Goal: Information Seeking & Learning: Learn about a topic

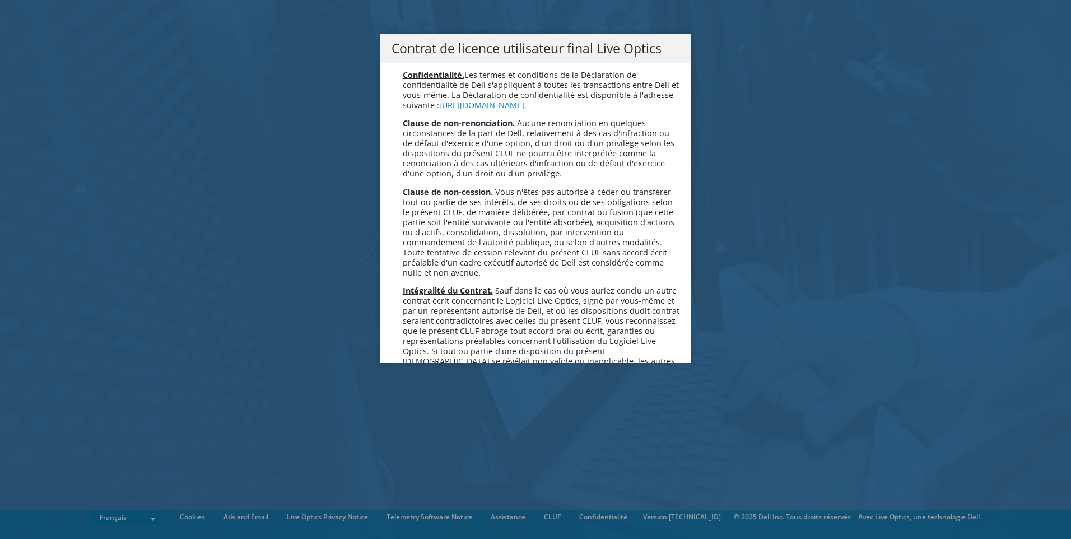
scroll to position [4953, 0]
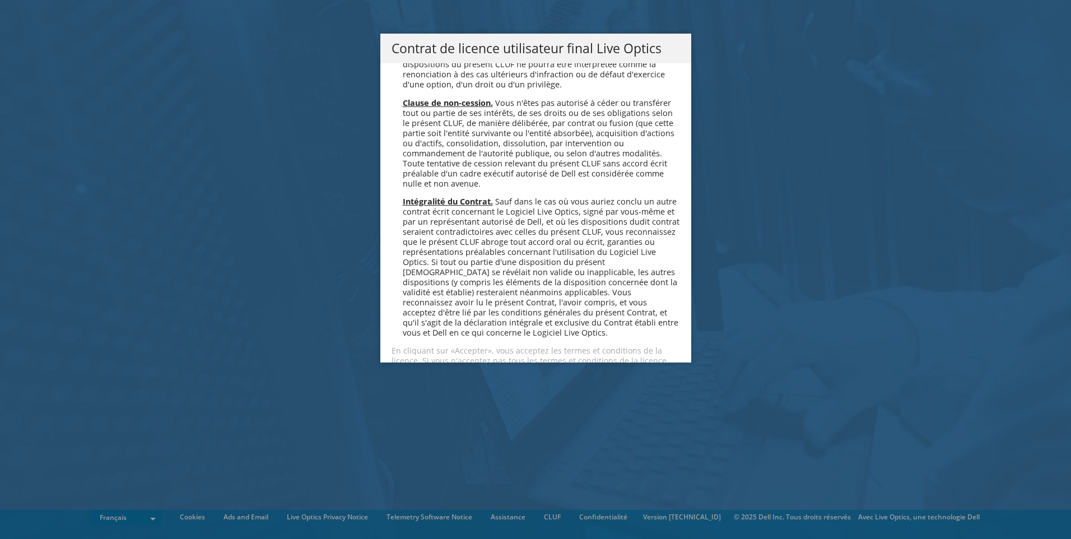
click at [427, 387] on link "Accepter" at bounding box center [425, 400] width 67 height 27
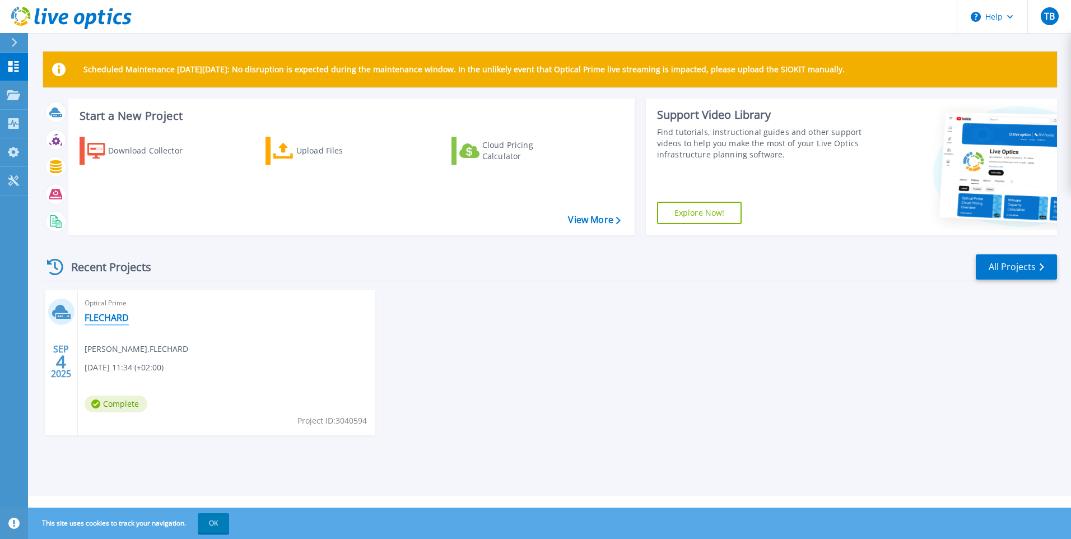
click at [107, 317] on link "FLECHARD" at bounding box center [107, 317] width 44 height 11
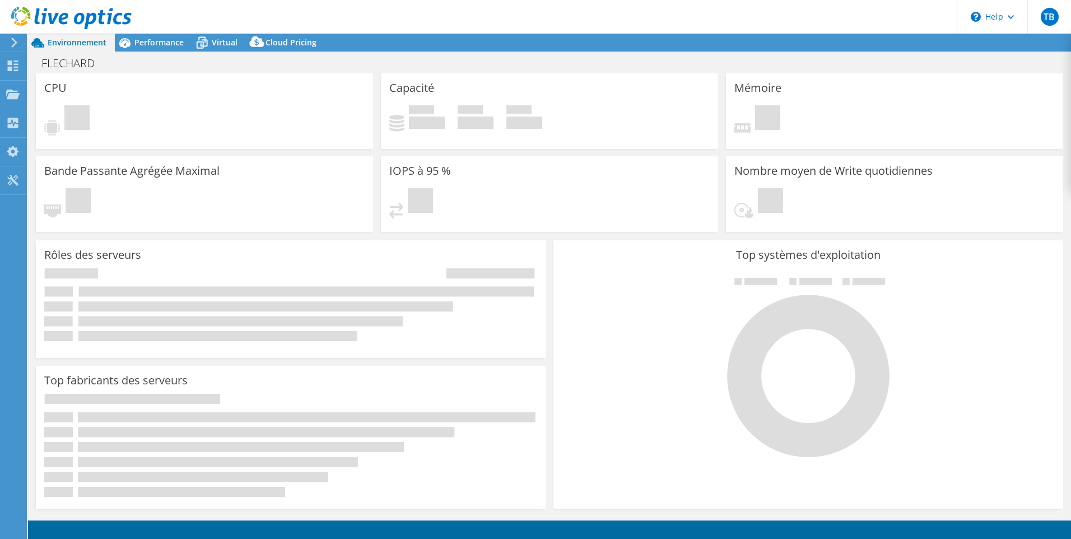
select select "EUFrankfurt"
select select "USD"
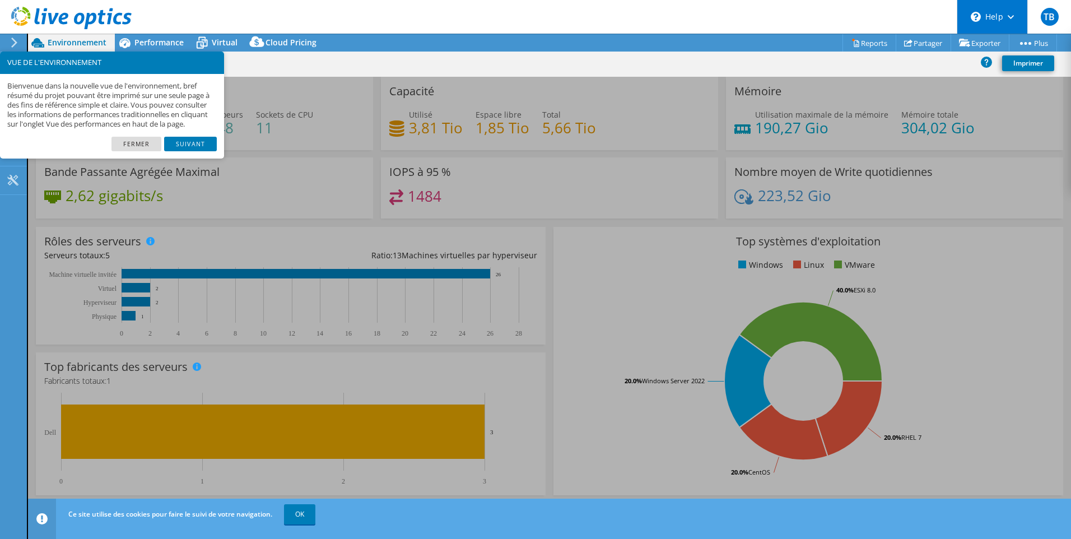
click at [971, 16] on icon "\n" at bounding box center [976, 17] width 10 height 10
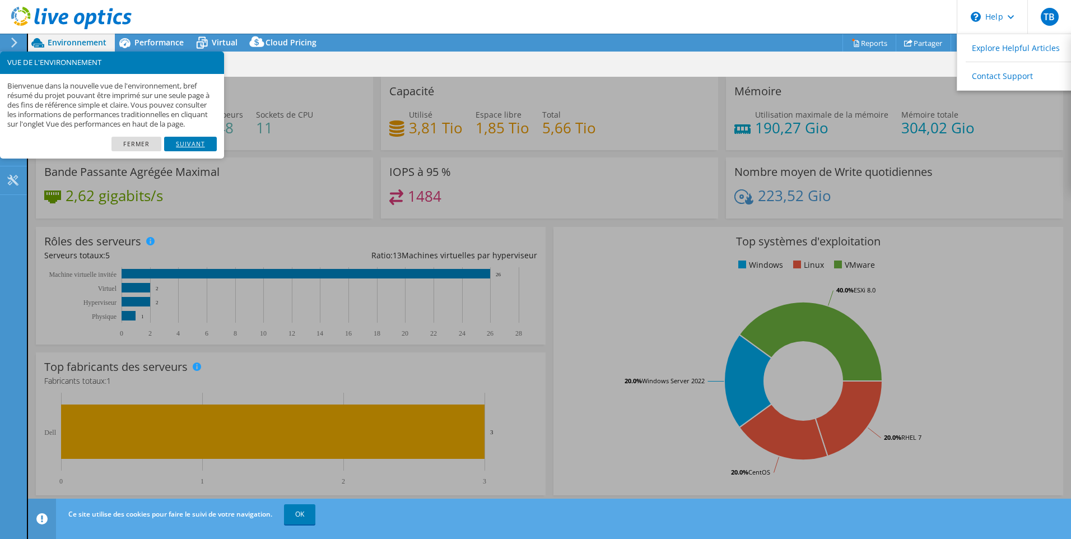
click at [190, 151] on link "Suivant" at bounding box center [190, 144] width 53 height 15
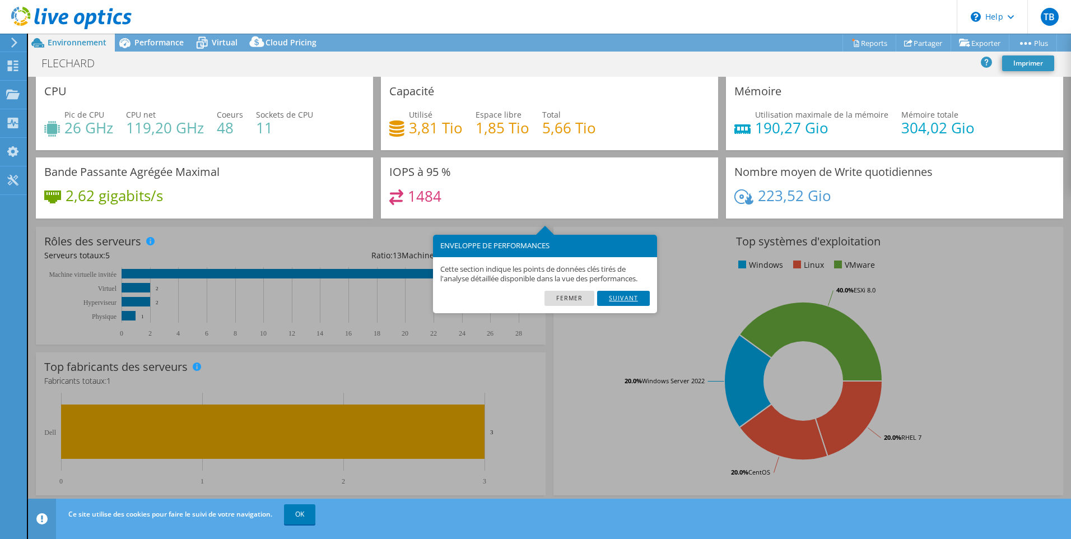
click at [628, 296] on link "Suivant" at bounding box center [623, 298] width 53 height 15
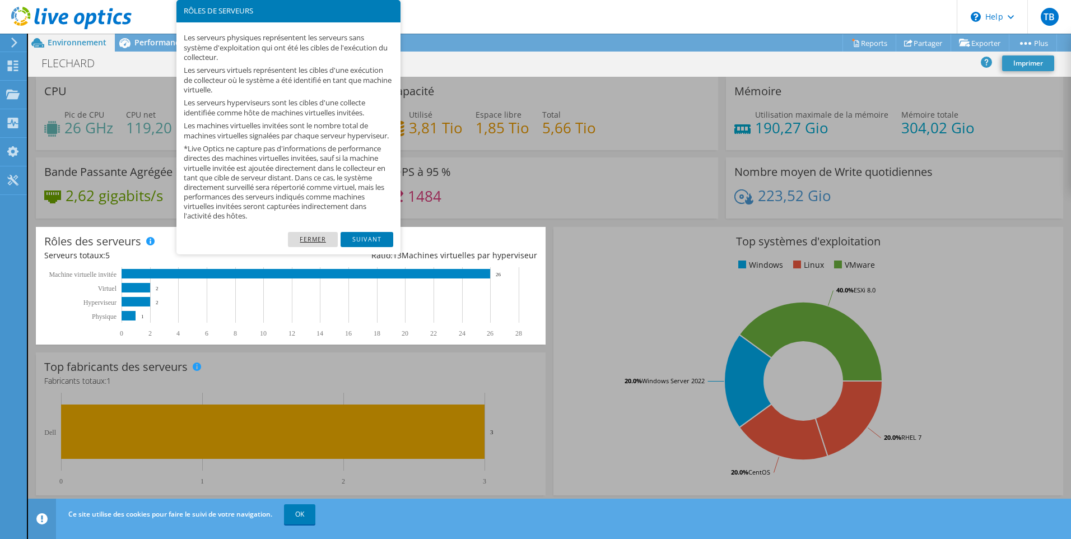
click at [305, 246] on link "Fermer" at bounding box center [313, 239] width 50 height 15
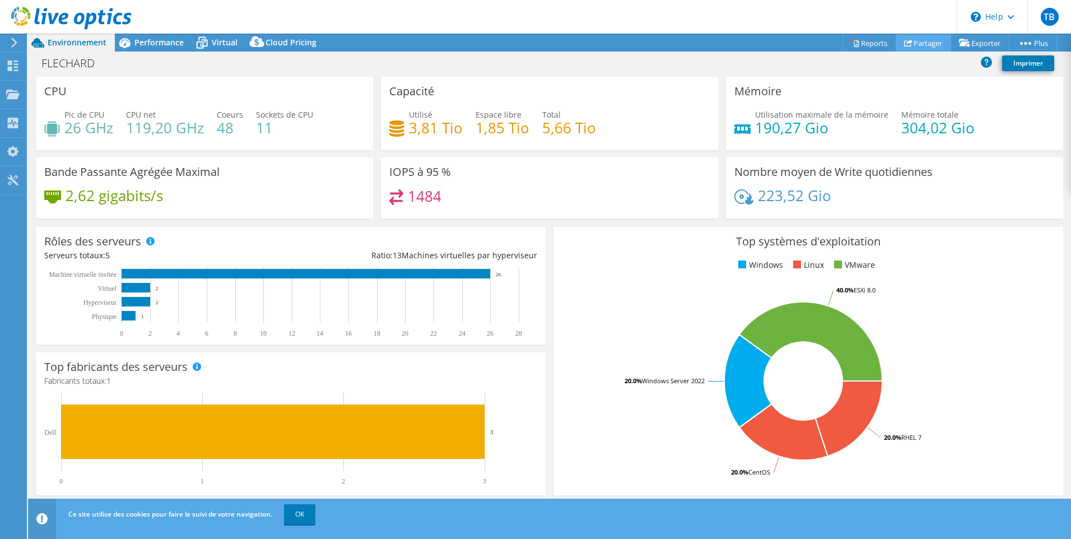
click at [923, 39] on link "Partager" at bounding box center [923, 42] width 55 height 17
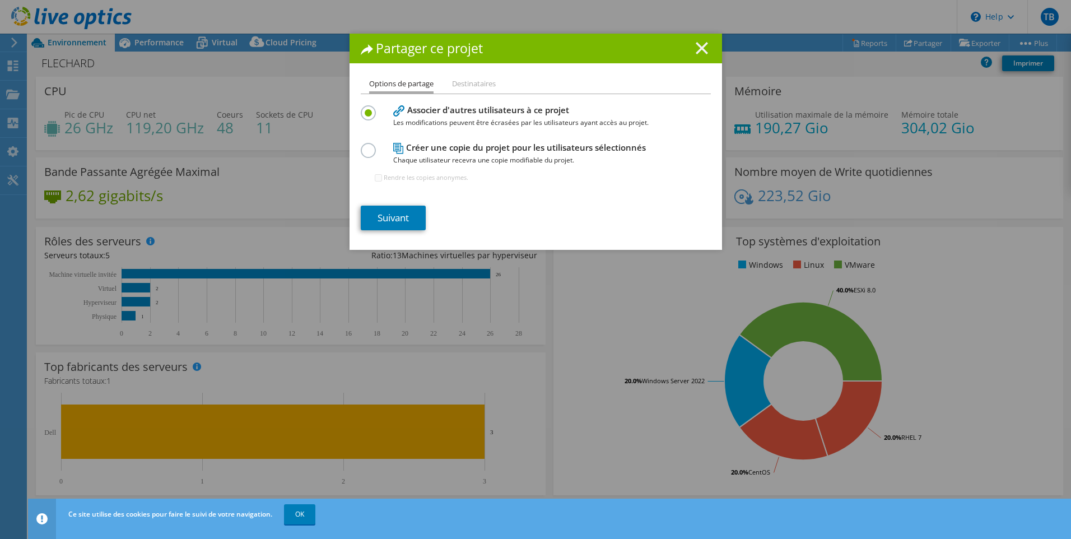
click at [701, 47] on icon at bounding box center [702, 48] width 12 height 12
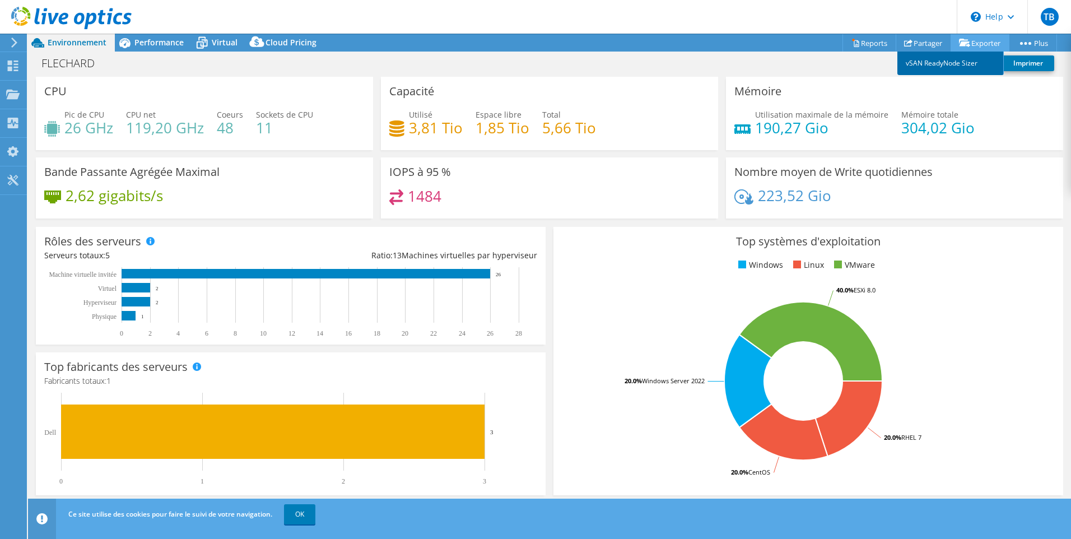
click at [958, 65] on link "vSAN ReadyNode Sizer" at bounding box center [951, 64] width 106 height 24
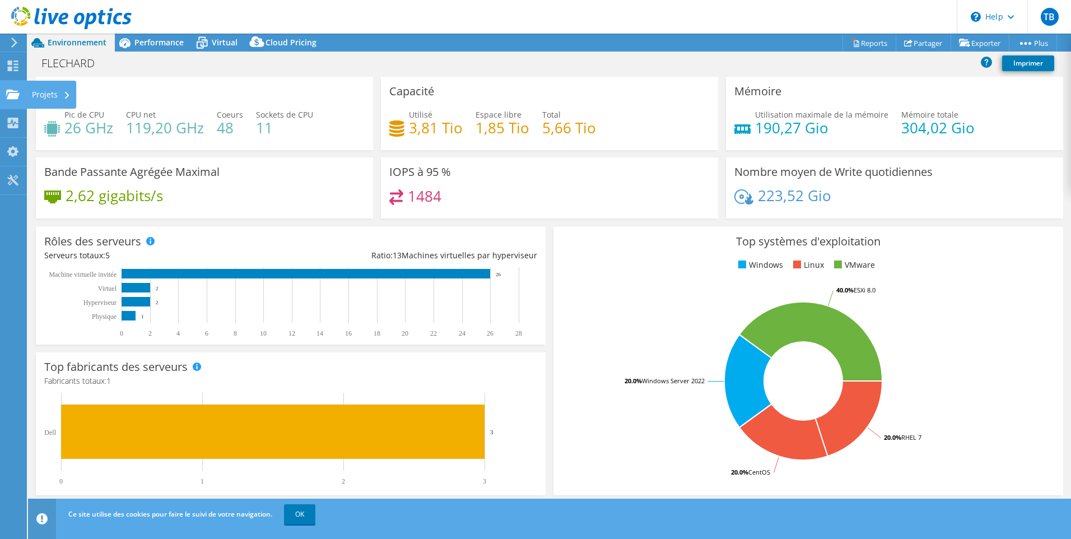
click at [55, 96] on div "Projets" at bounding box center [51, 95] width 50 height 28
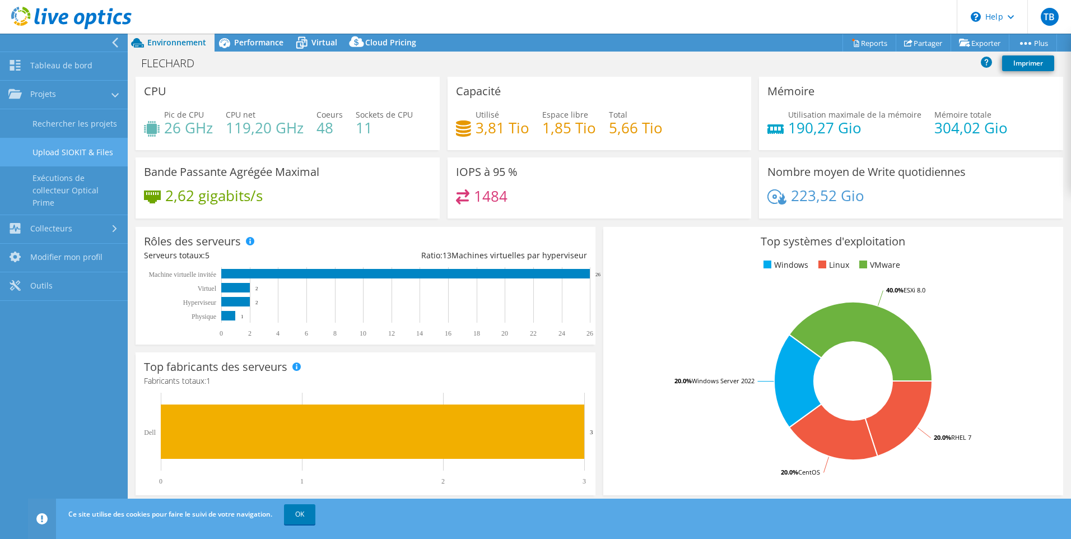
click at [91, 154] on link "Upload SIOKIT & Files" at bounding box center [64, 152] width 128 height 29
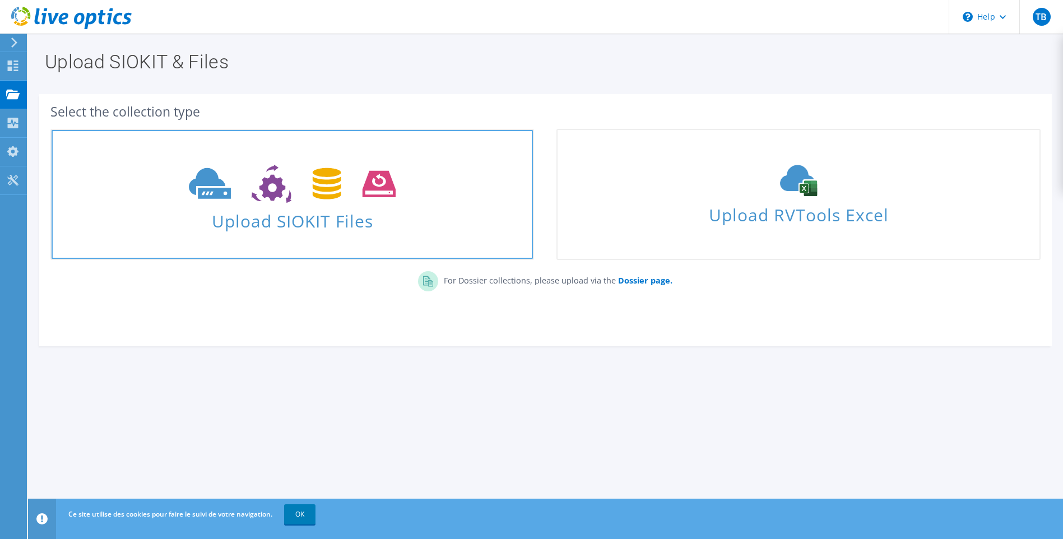
click at [306, 201] on icon at bounding box center [292, 184] width 207 height 39
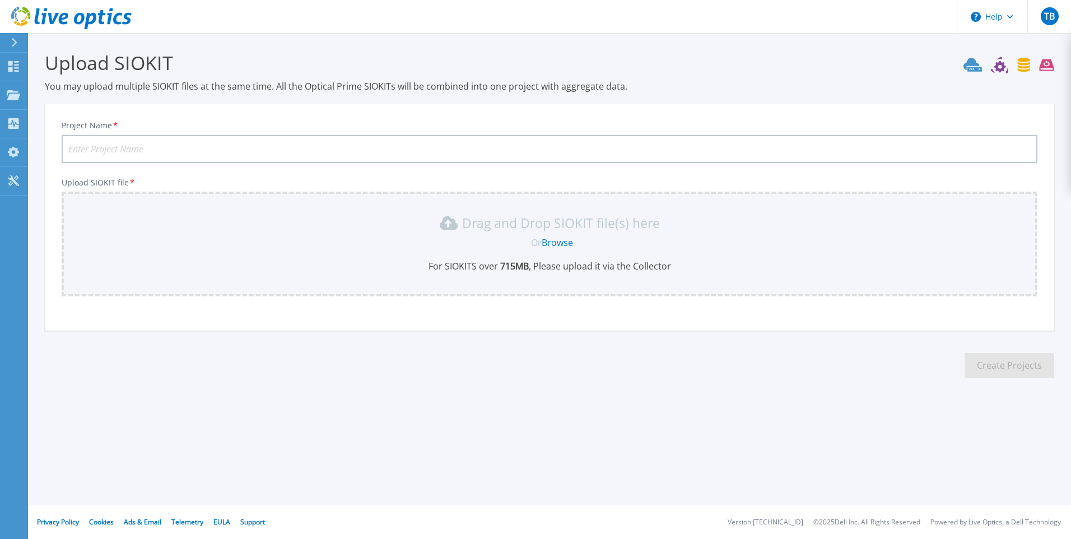
click at [1051, 67] on icon at bounding box center [1047, 65] width 15 height 12
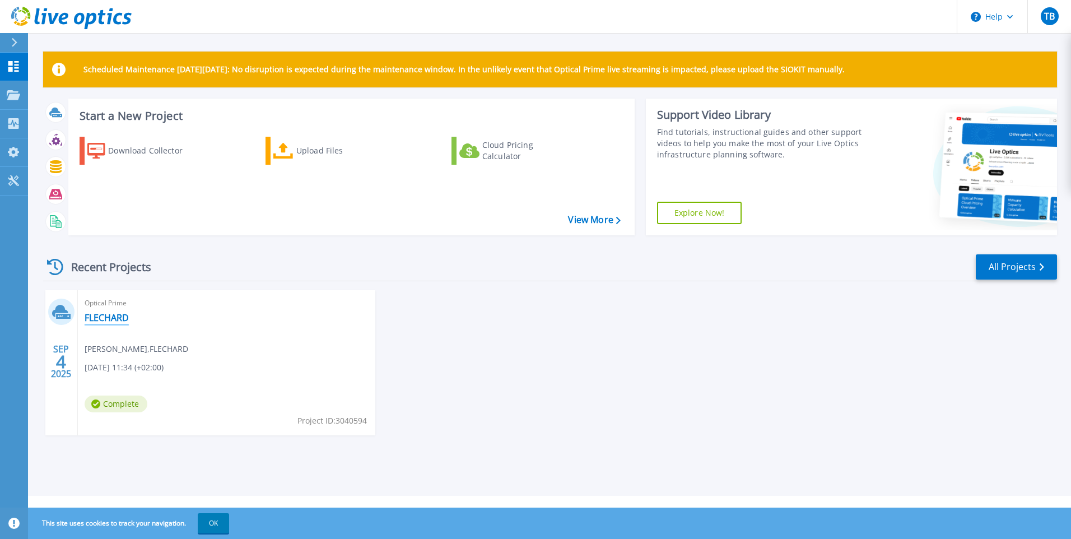
click at [103, 322] on link "FLECHARD" at bounding box center [107, 317] width 44 height 11
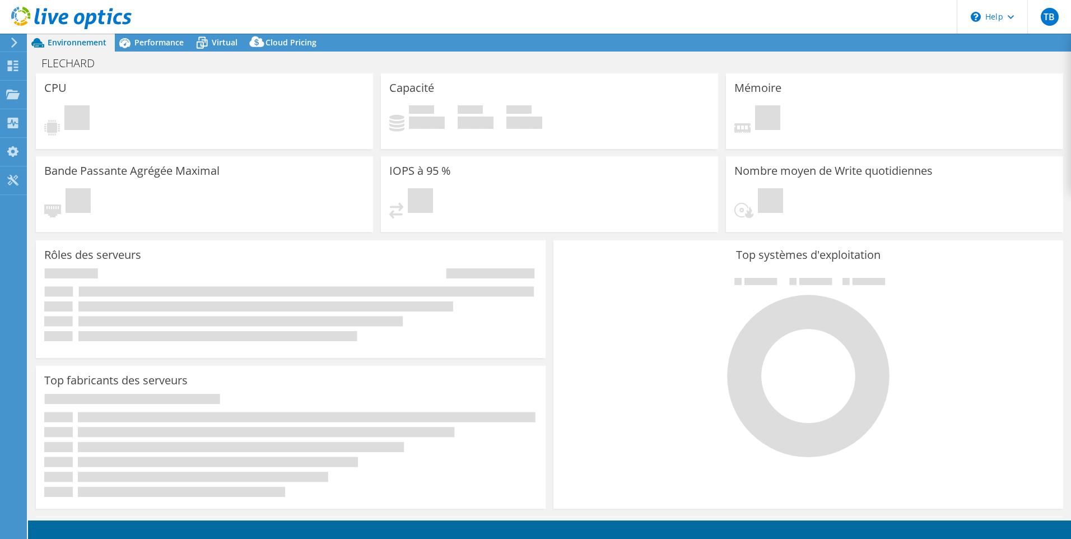
select select "EUFrankfurt"
select select "USD"
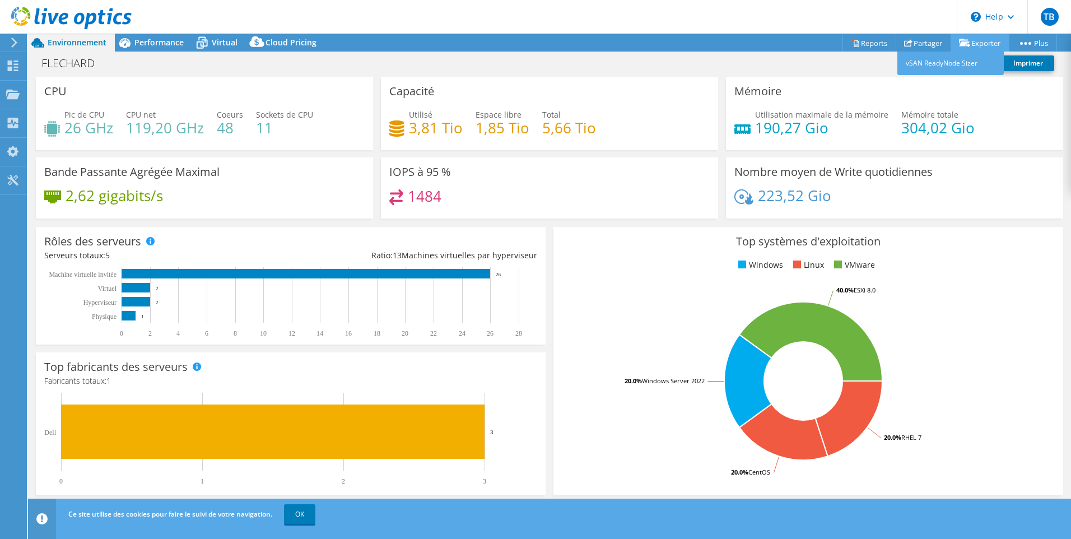
click at [983, 45] on link "Exporter" at bounding box center [980, 42] width 59 height 17
click at [948, 66] on link "vSAN ReadyNode Sizer" at bounding box center [951, 64] width 106 height 24
click at [910, 41] on link "Partager" at bounding box center [923, 42] width 55 height 17
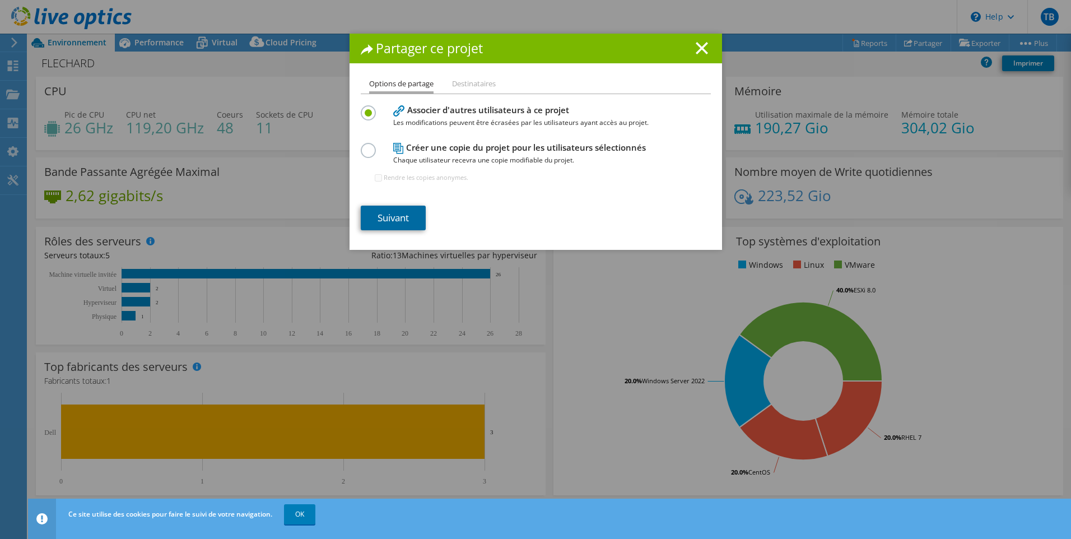
click at [403, 216] on link "Suivant" at bounding box center [393, 218] width 65 height 25
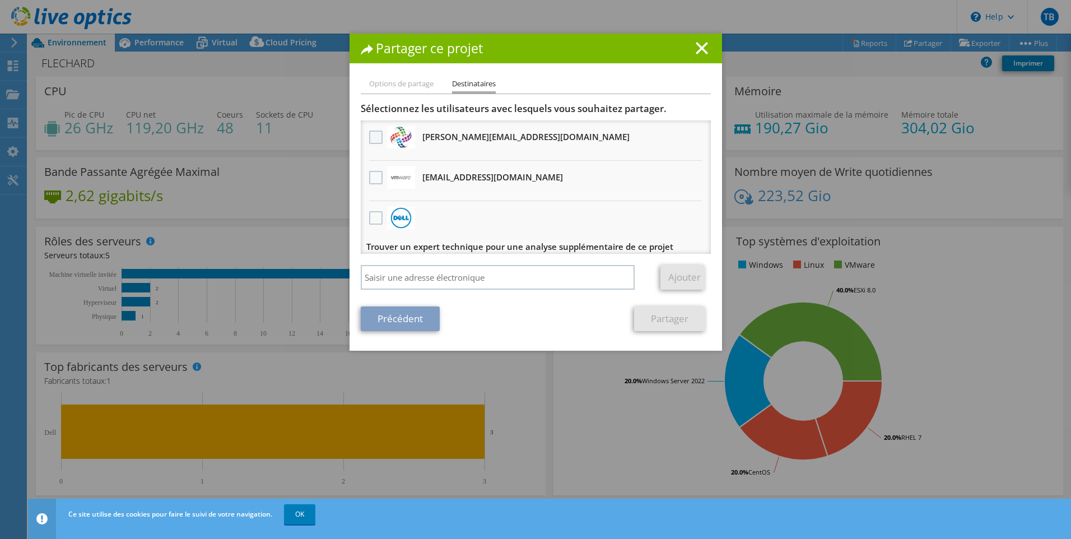
click at [373, 133] on label at bounding box center [377, 137] width 16 height 13
click at [0, 0] on input "checkbox" at bounding box center [0, 0] width 0 height 0
click at [667, 324] on link "Partager" at bounding box center [669, 318] width 71 height 25
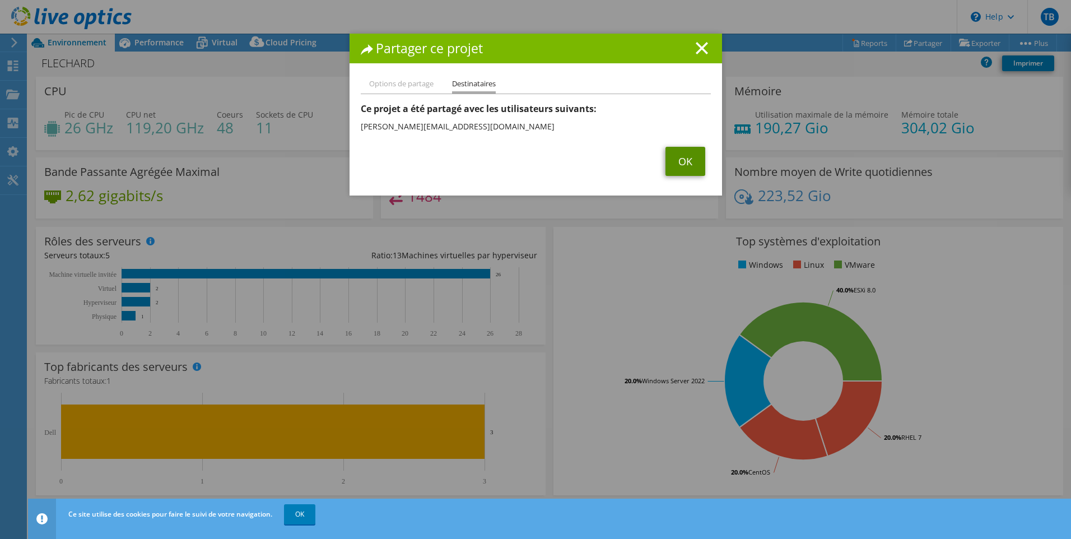
click at [690, 162] on link "OK" at bounding box center [686, 161] width 40 height 29
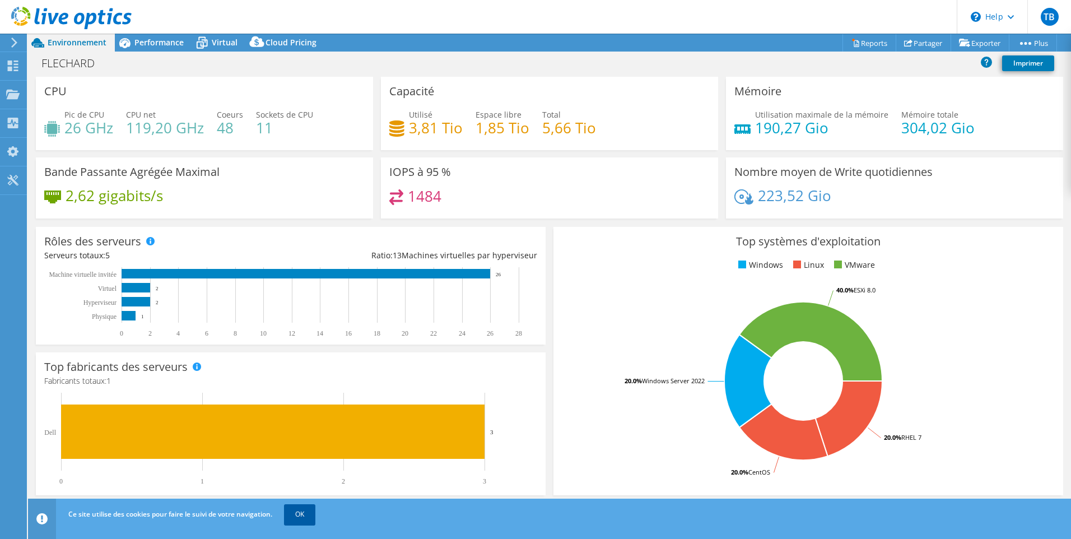
click at [305, 513] on link "OK" at bounding box center [299, 514] width 31 height 20
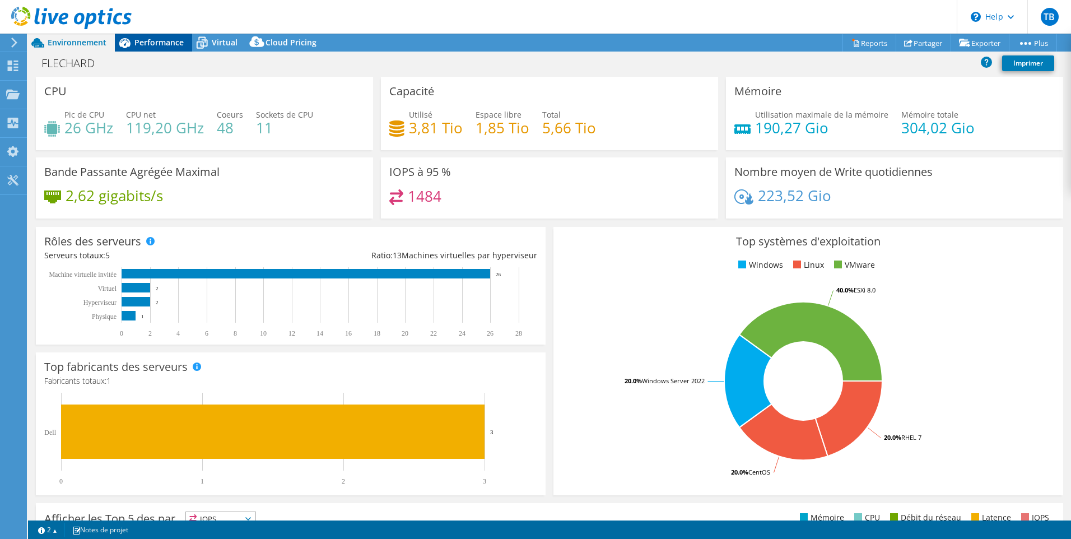
click at [169, 43] on span "Performance" at bounding box center [158, 42] width 49 height 11
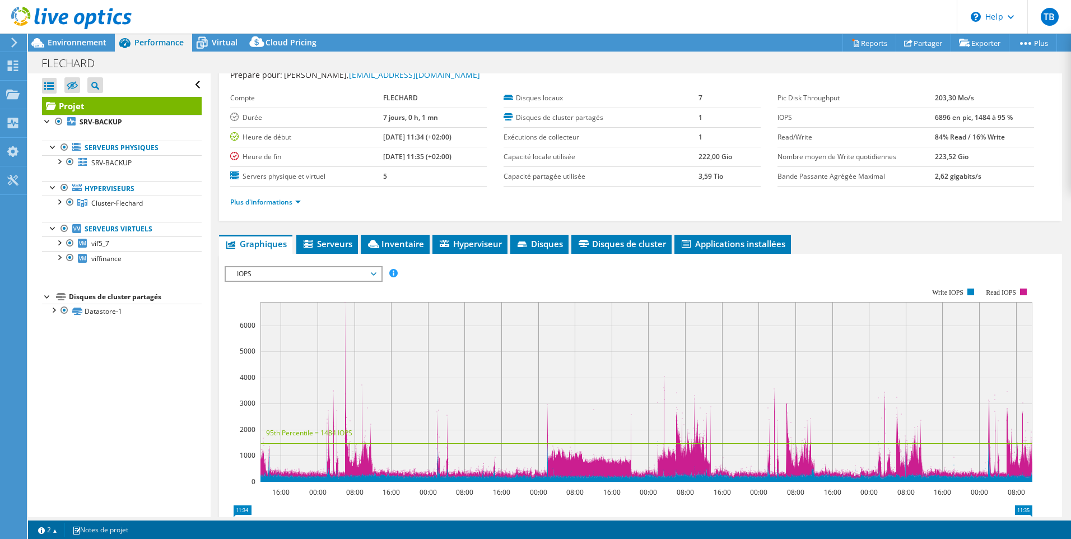
scroll to position [39, 0]
click at [58, 203] on div at bounding box center [58, 201] width 11 height 11
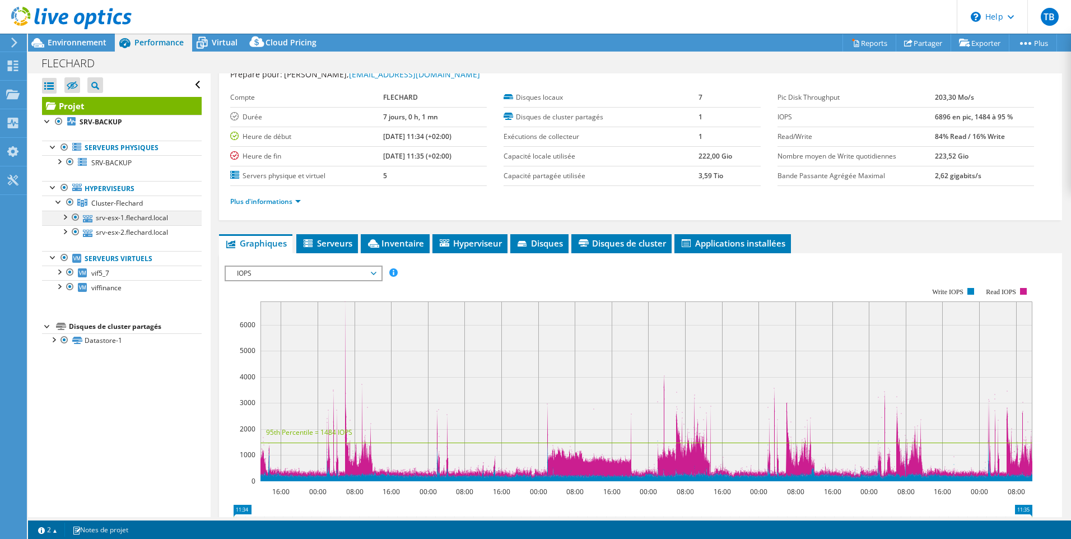
click at [67, 216] on div at bounding box center [64, 216] width 11 height 11
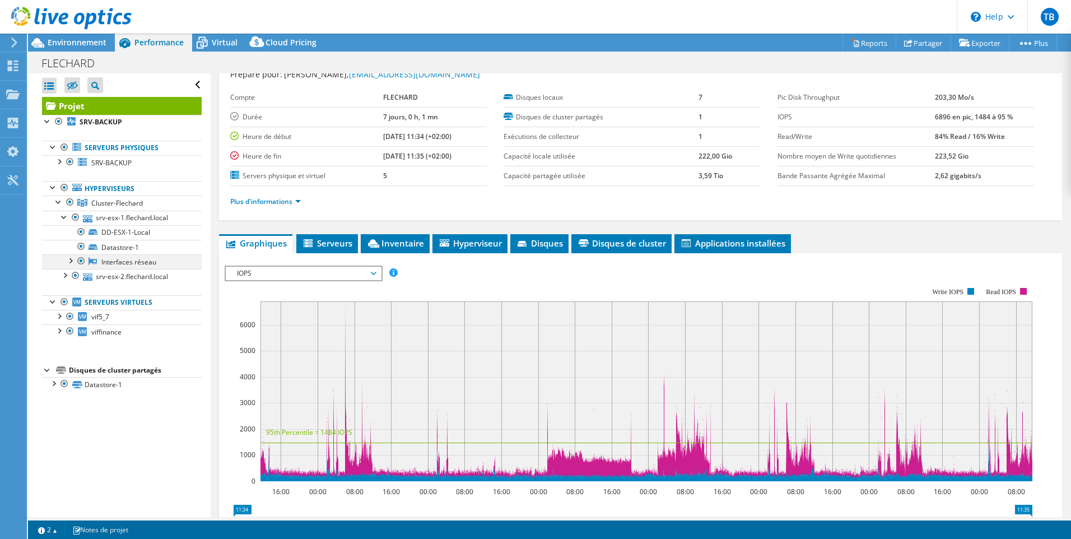
click at [72, 258] on div at bounding box center [69, 259] width 11 height 11
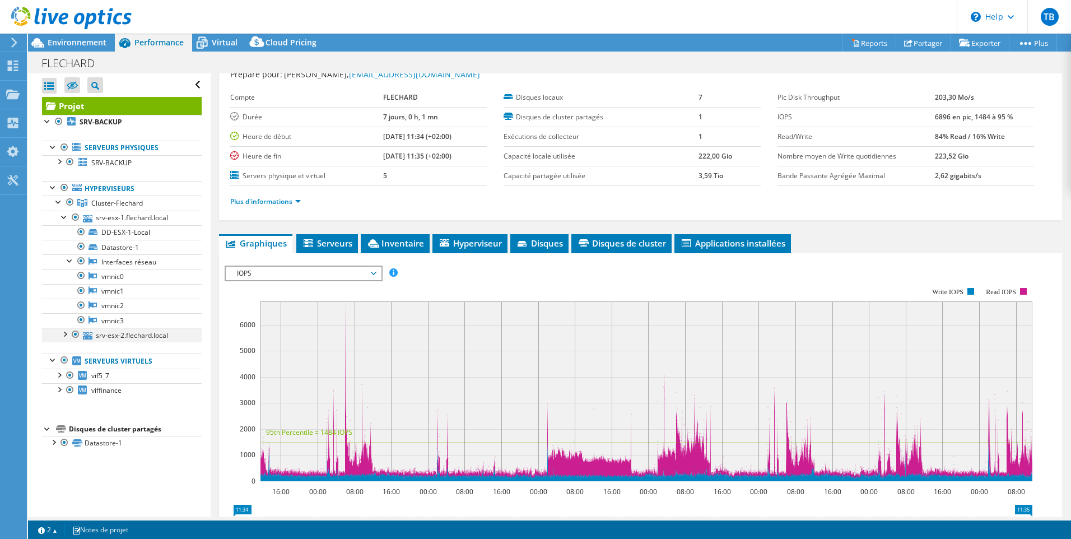
click at [66, 334] on div at bounding box center [64, 333] width 11 height 11
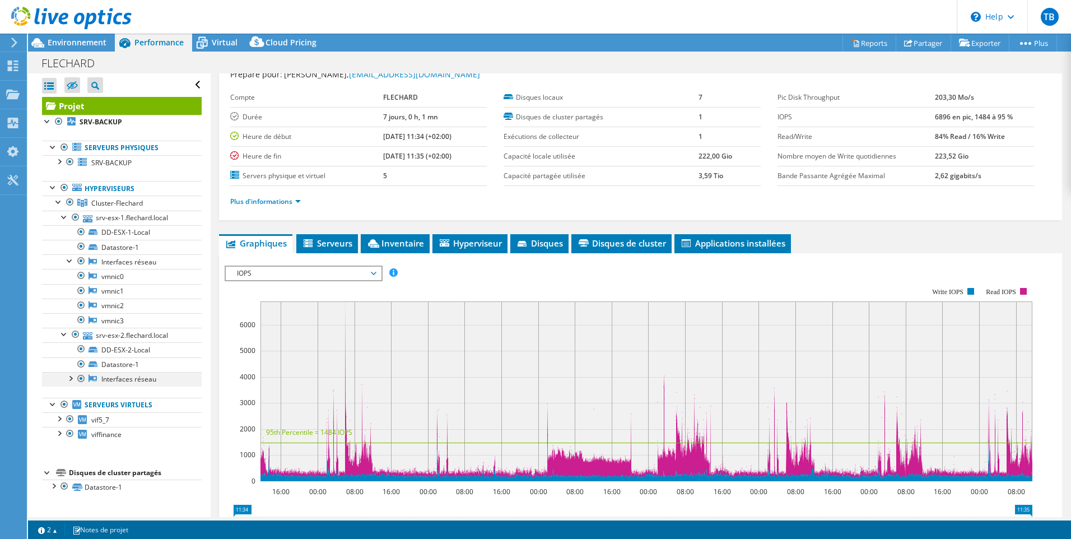
click at [75, 380] on div at bounding box center [69, 377] width 11 height 11
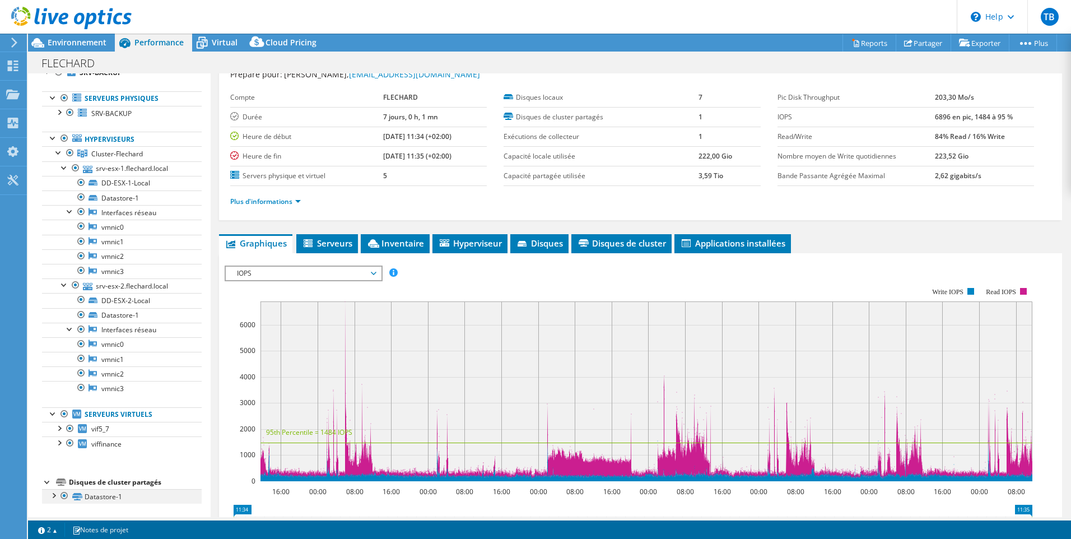
click at [54, 492] on div at bounding box center [53, 494] width 11 height 11
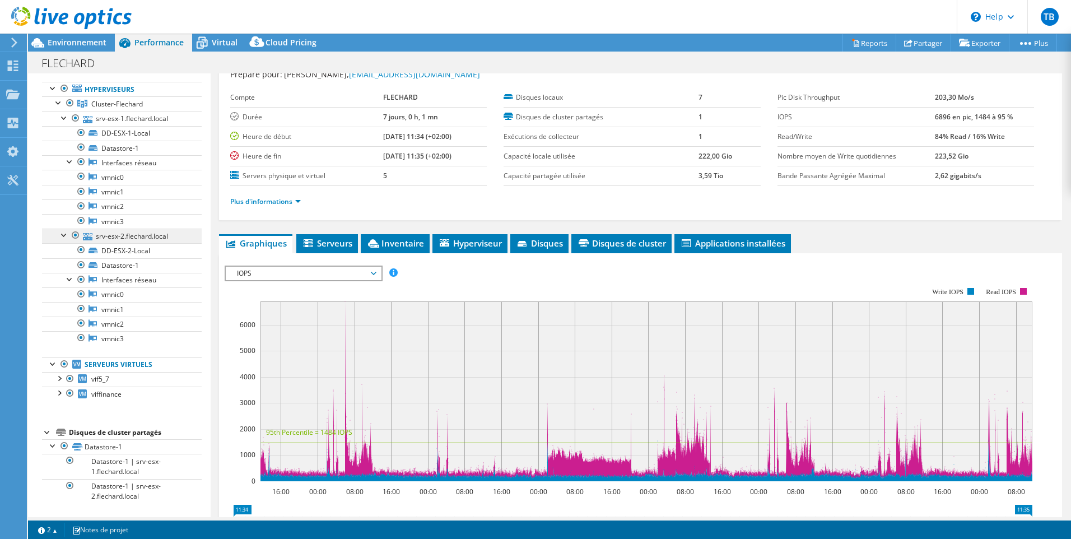
scroll to position [99, 0]
click at [61, 378] on div at bounding box center [58, 378] width 11 height 11
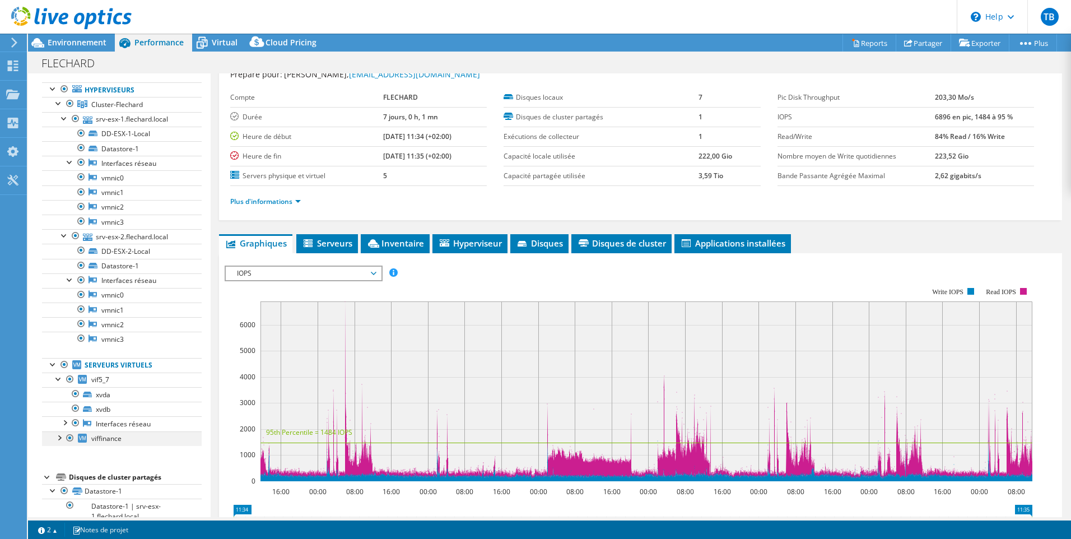
click at [59, 439] on div at bounding box center [58, 436] width 11 height 11
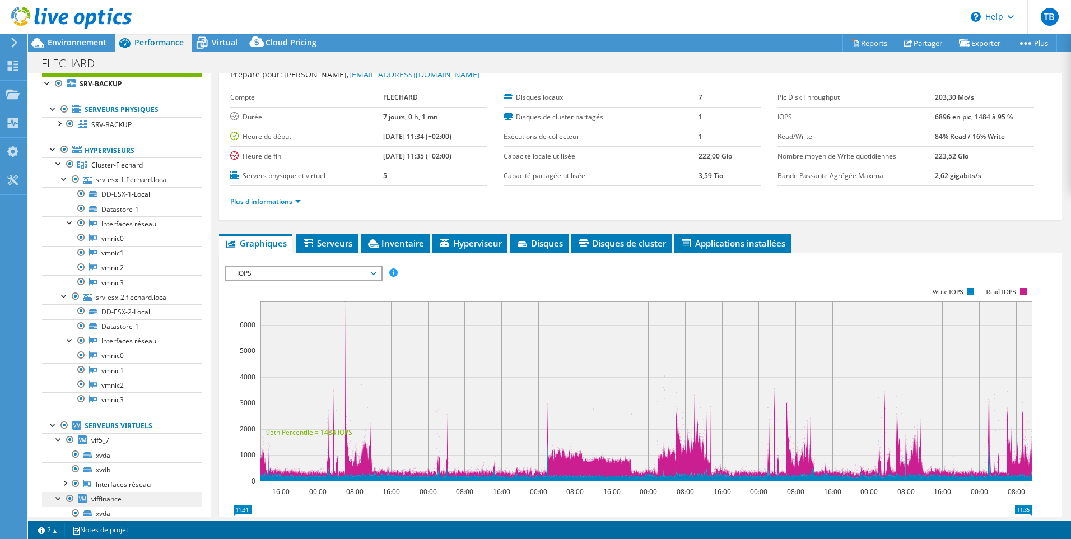
scroll to position [39, 0]
click at [59, 126] on div at bounding box center [58, 122] width 11 height 11
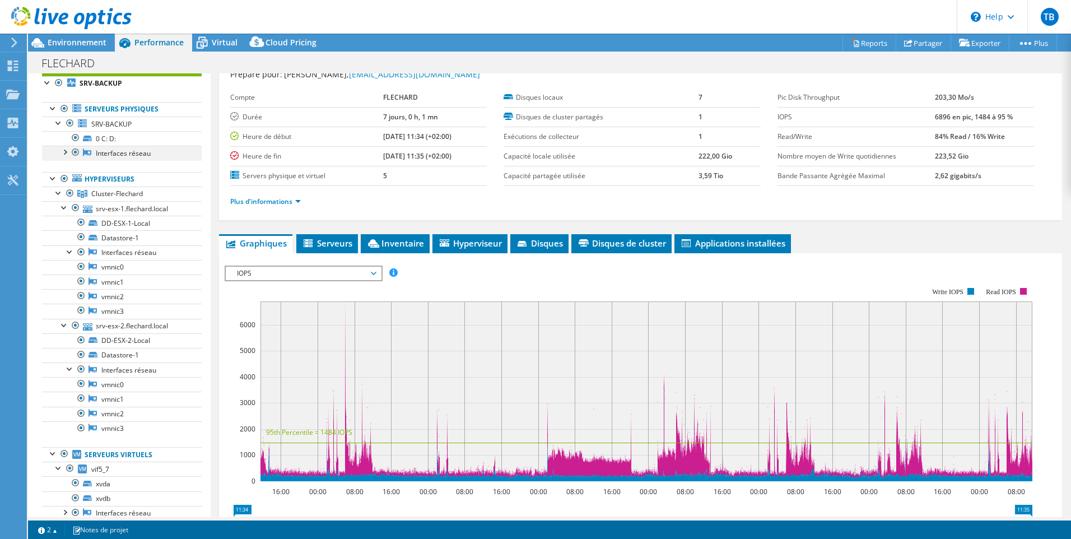
click at [67, 151] on div at bounding box center [64, 151] width 11 height 11
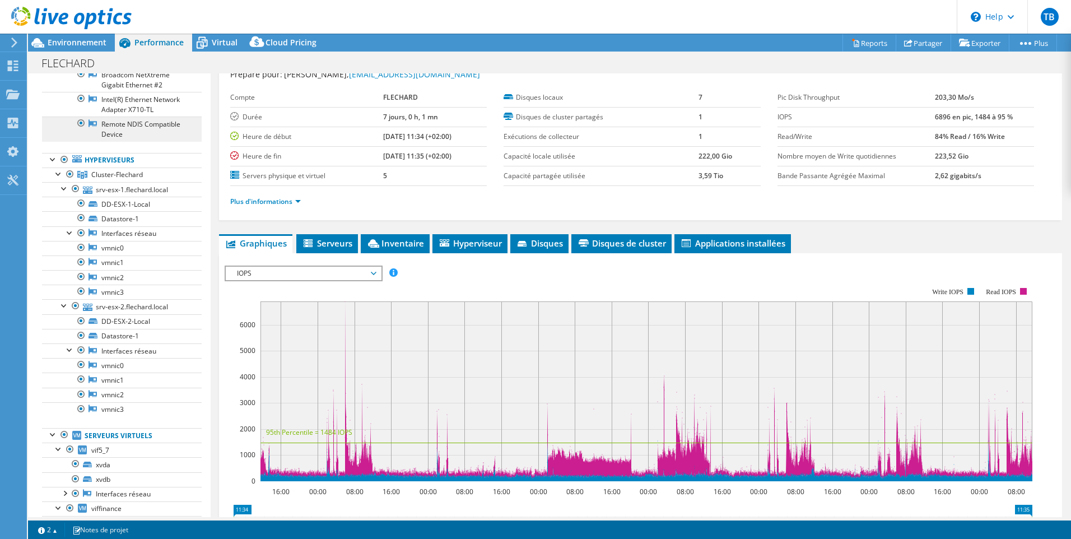
scroll to position [182, 0]
click at [213, 48] on div "Virtual" at bounding box center [219, 43] width 54 height 18
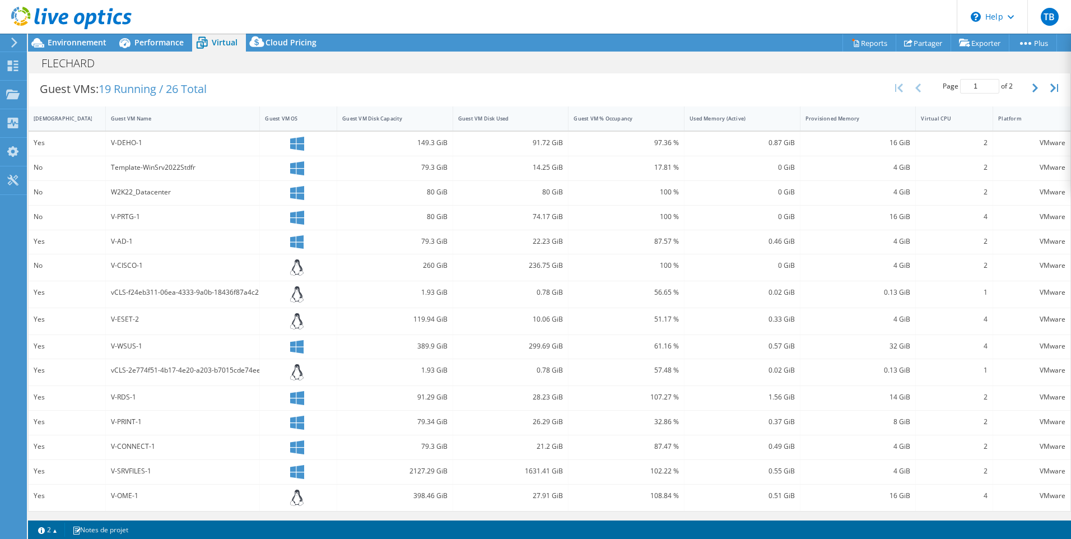
scroll to position [0, 0]
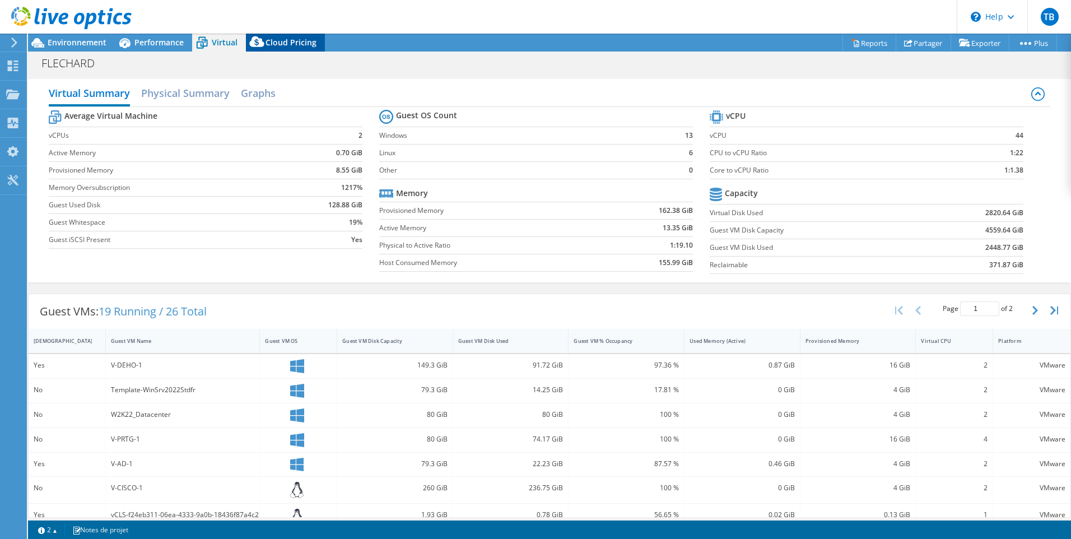
click at [276, 38] on span "Cloud Pricing" at bounding box center [291, 42] width 51 height 11
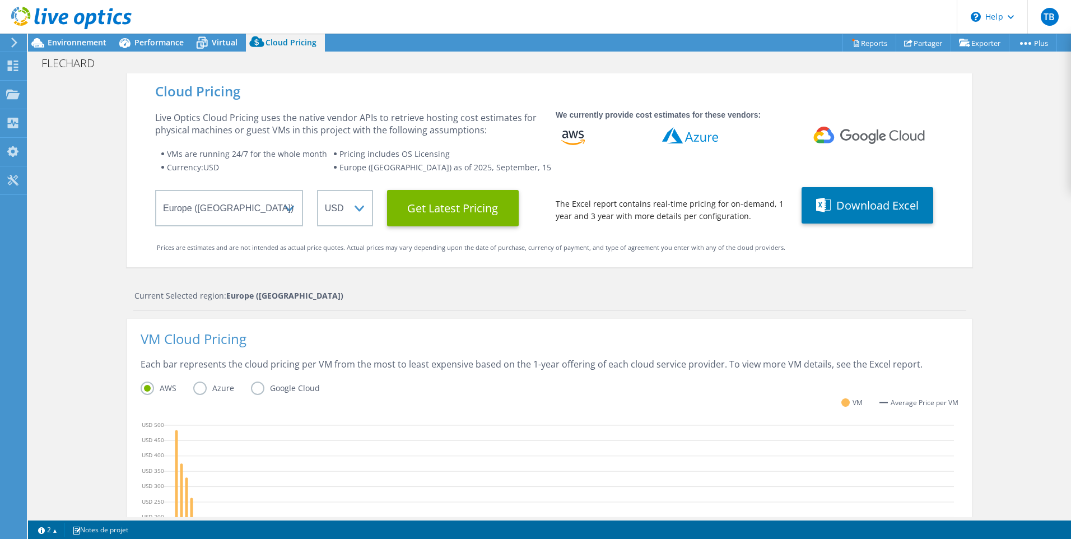
scroll to position [247, 0]
click at [225, 41] on span "Virtual" at bounding box center [225, 42] width 26 height 11
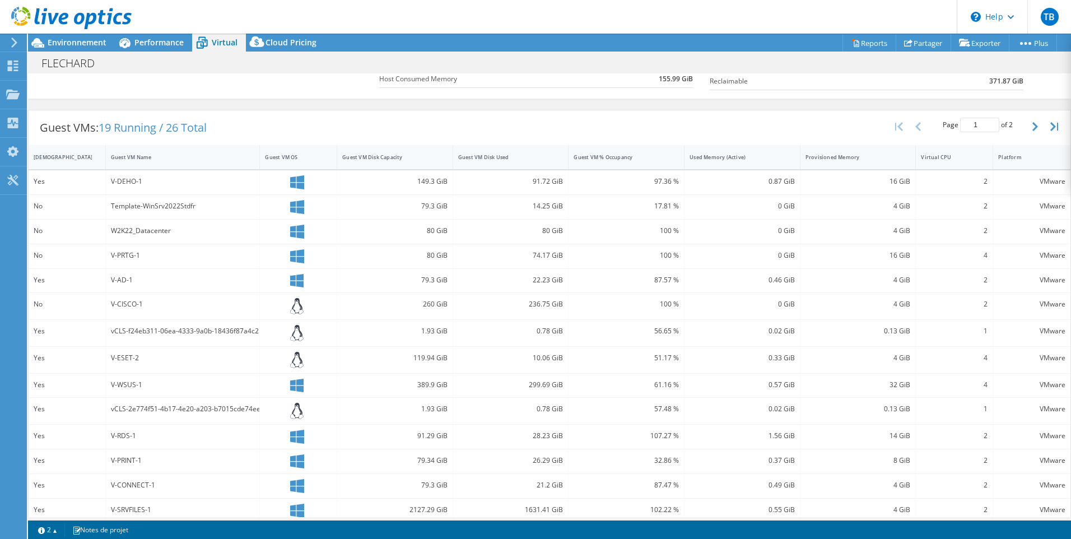
scroll to position [222, 0]
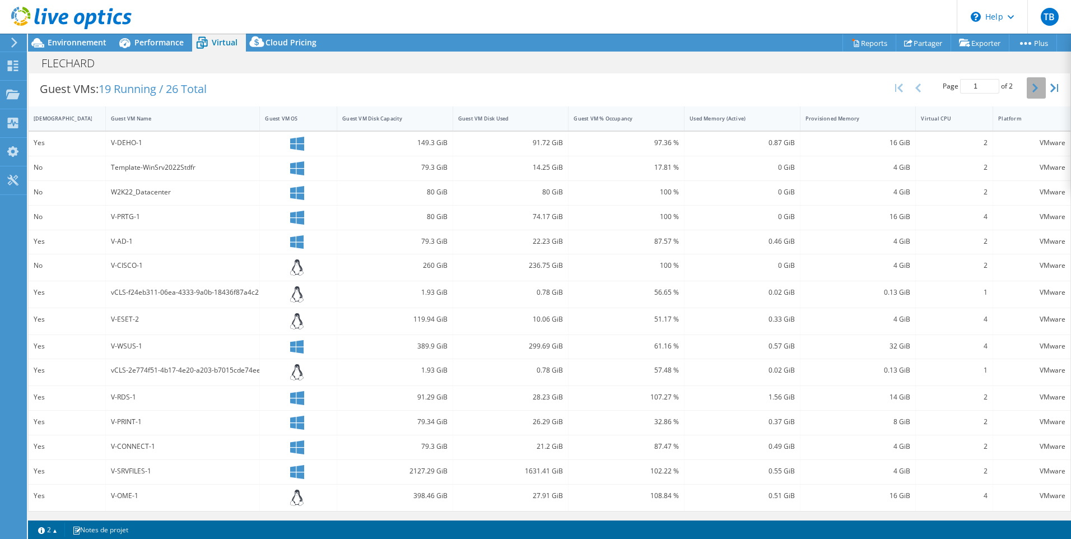
click at [1027, 94] on button "button" at bounding box center [1036, 87] width 19 height 21
type input "2"
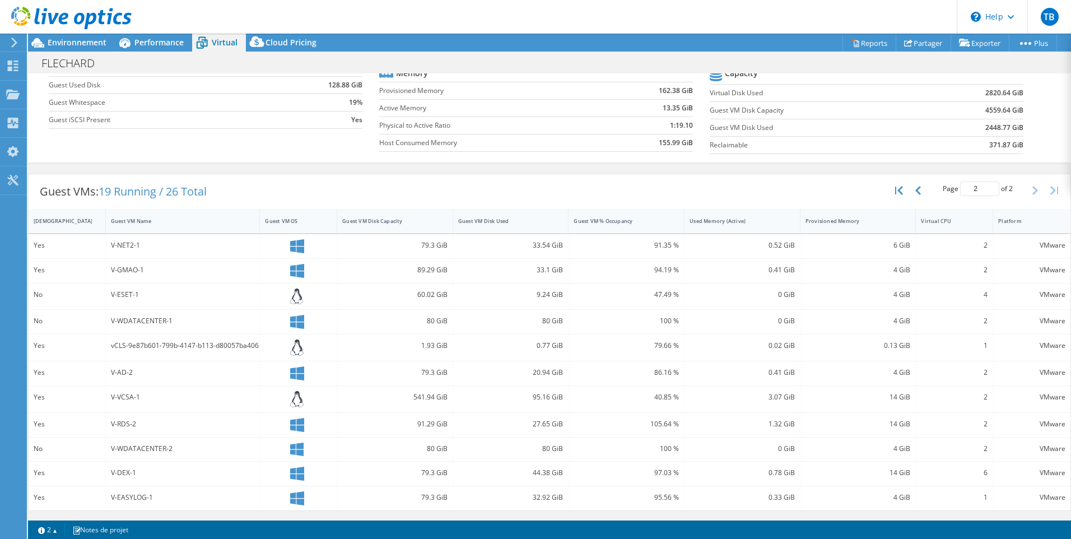
scroll to position [119, 0]
click at [166, 45] on span "Performance" at bounding box center [158, 42] width 49 height 11
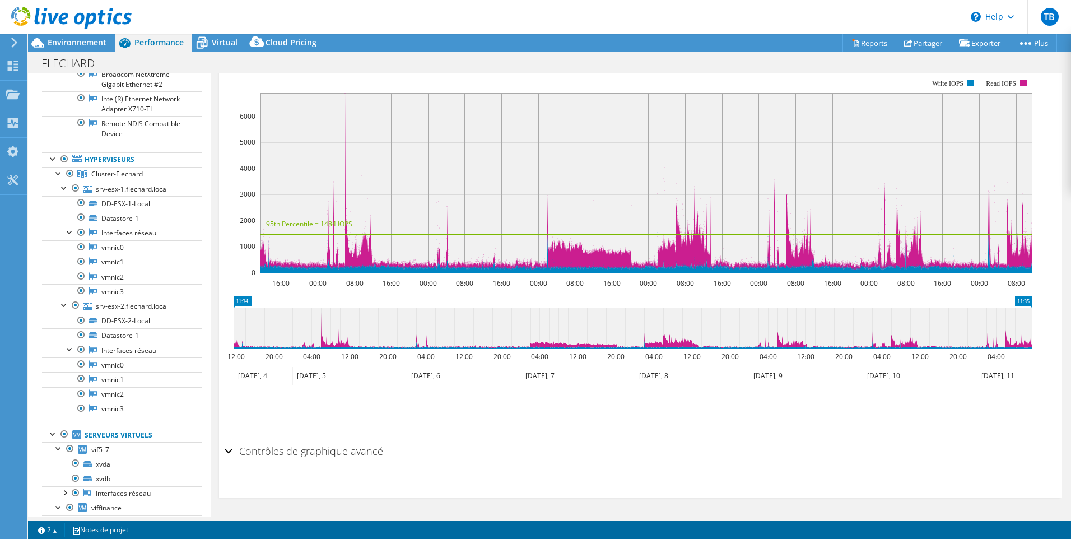
click at [229, 452] on div "Contrôles de graphique avancé" at bounding box center [641, 452] width 832 height 24
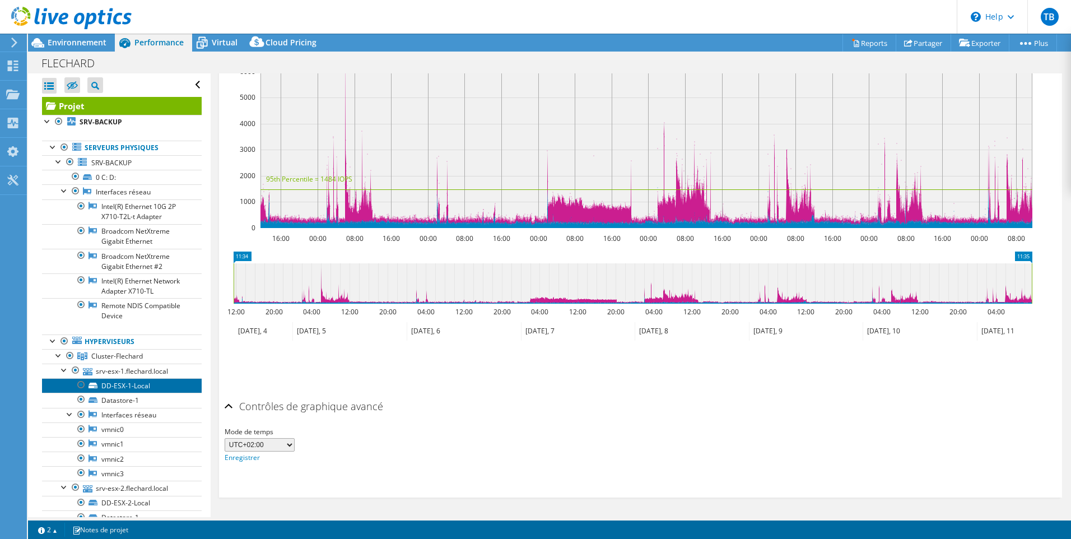
click at [138, 393] on link "DD-ESX-1-Local" at bounding box center [122, 385] width 160 height 15
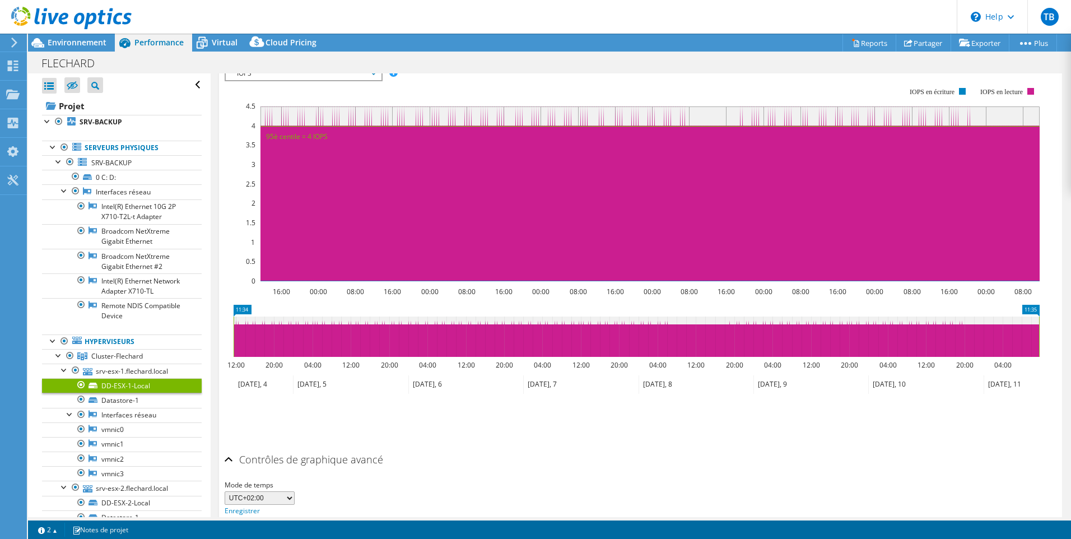
scroll to position [180, 0]
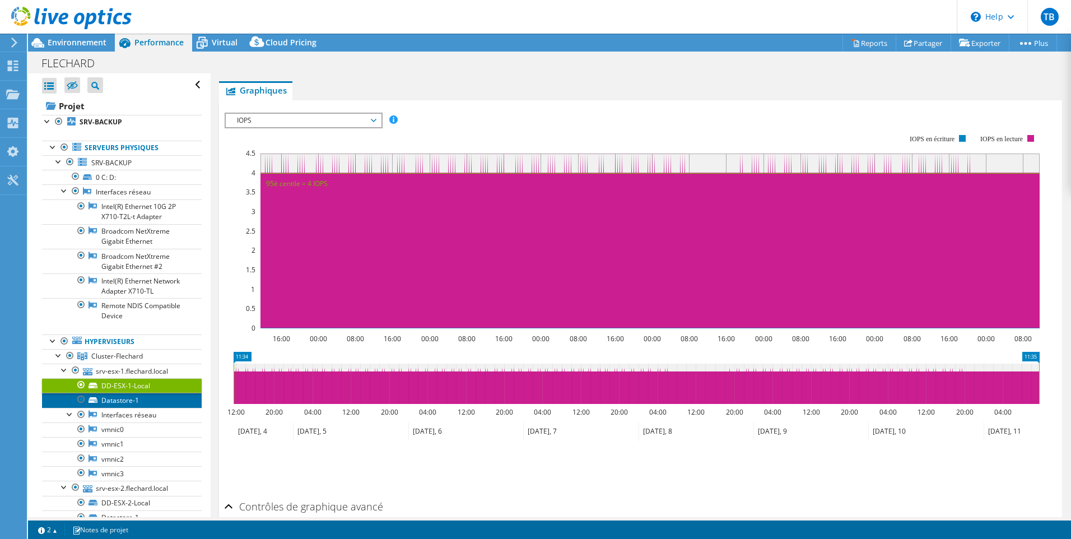
click at [127, 407] on link "Datastore-1" at bounding box center [122, 400] width 160 height 15
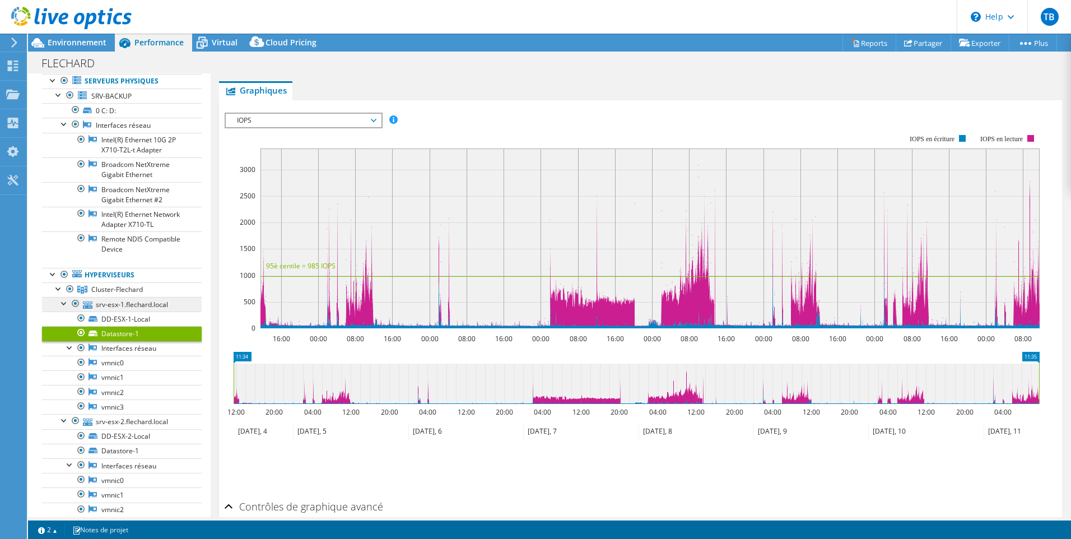
scroll to position [82, 0]
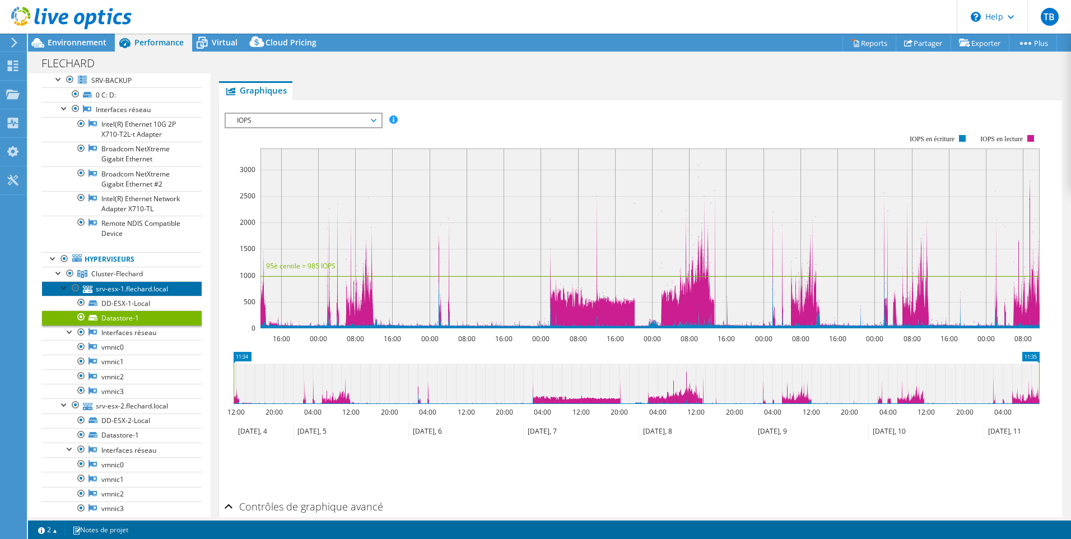
click at [132, 296] on link "srv-esx-1.flechard.local" at bounding box center [122, 288] width 160 height 15
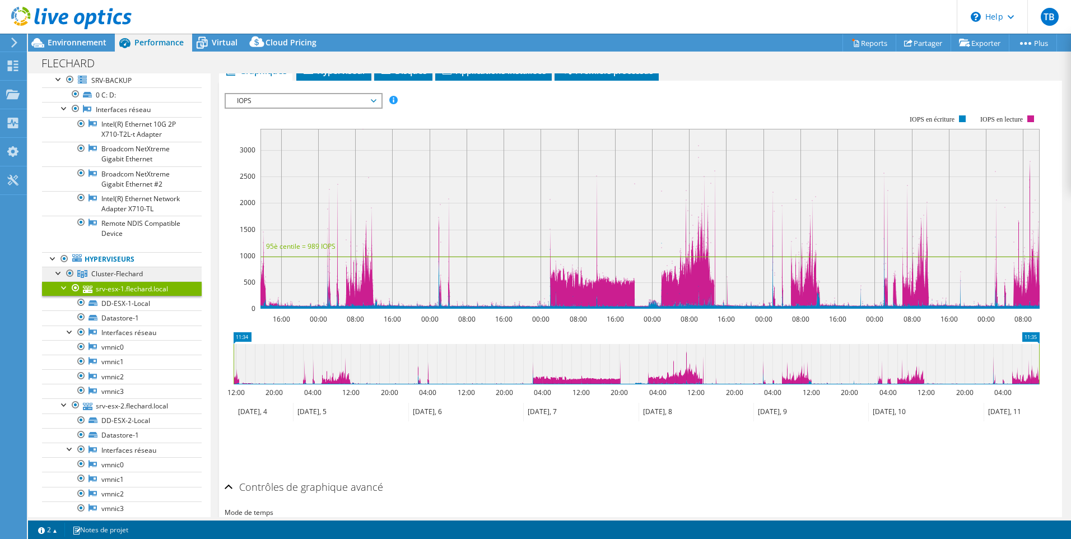
scroll to position [160, 0]
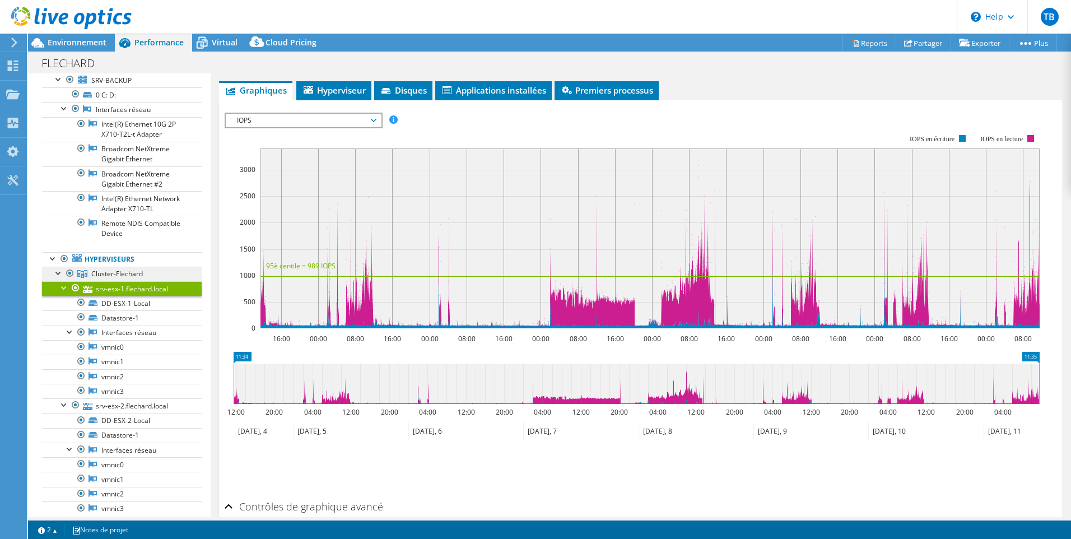
click at [125, 278] on span "Cluster-Flechard" at bounding box center [117, 274] width 52 height 10
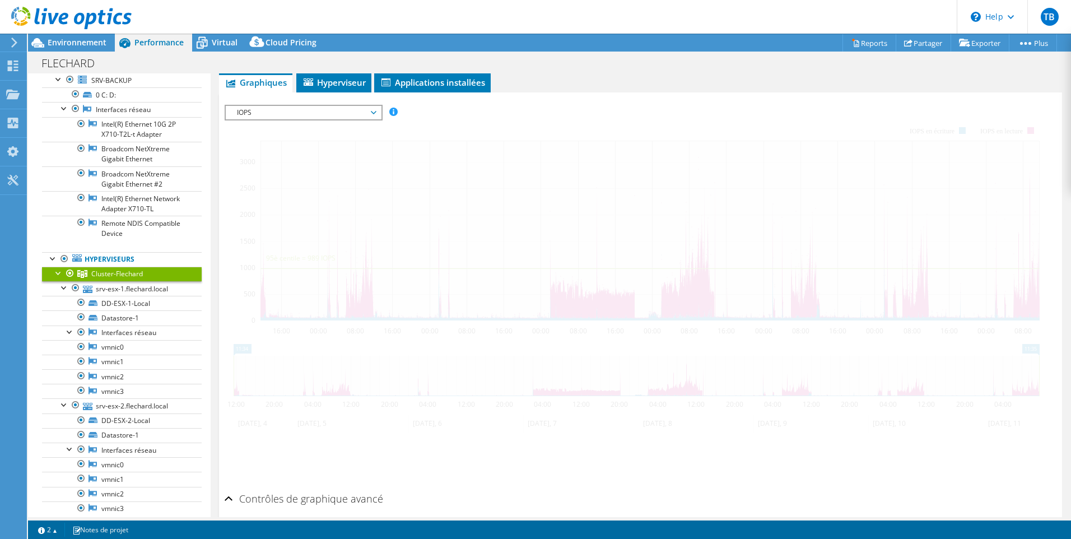
scroll to position [152, 0]
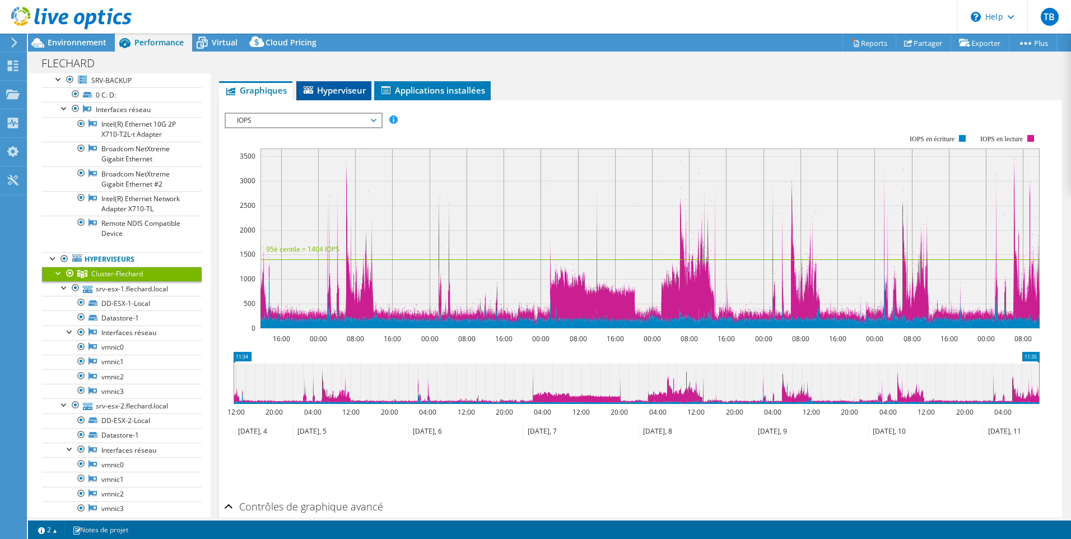
click at [340, 87] on span "Hyperviseur" at bounding box center [334, 90] width 64 height 11
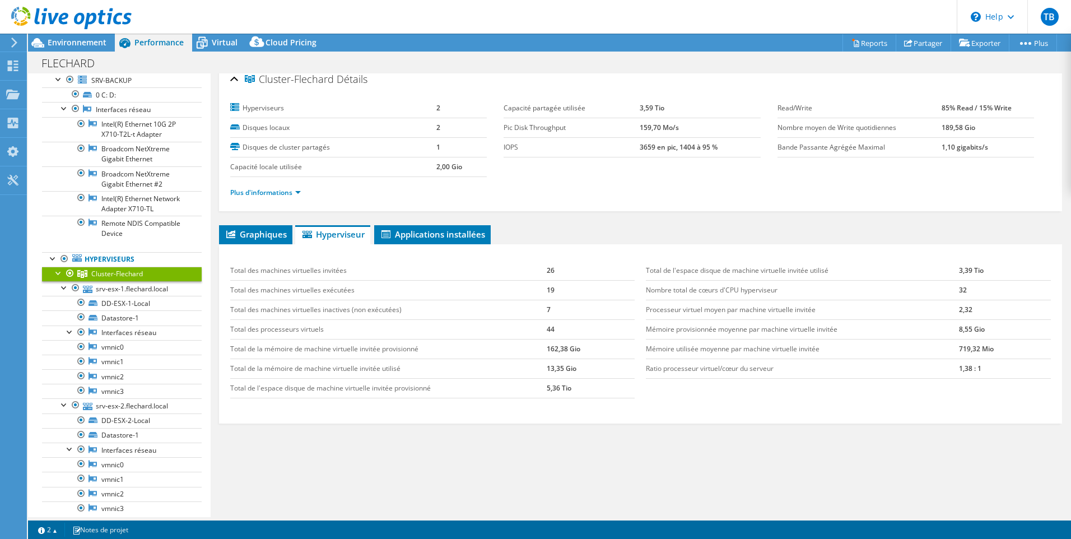
scroll to position [7, 0]
click at [272, 201] on div "Plus d'informations" at bounding box center [640, 193] width 821 height 31
click at [276, 196] on link "Plus d'informations" at bounding box center [265, 194] width 71 height 10
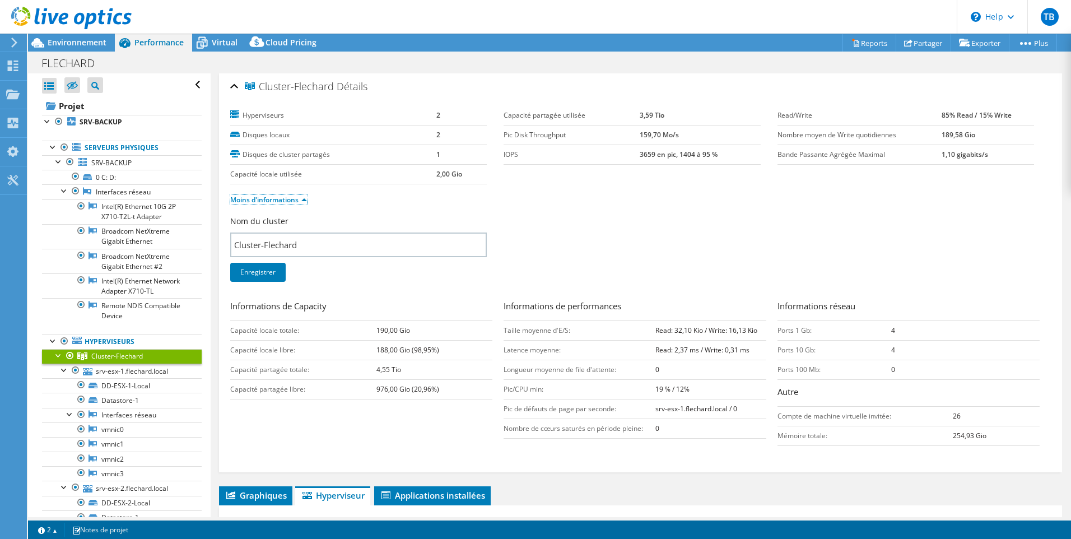
scroll to position [0, 0]
click at [854, 41] on icon at bounding box center [856, 43] width 5 height 7
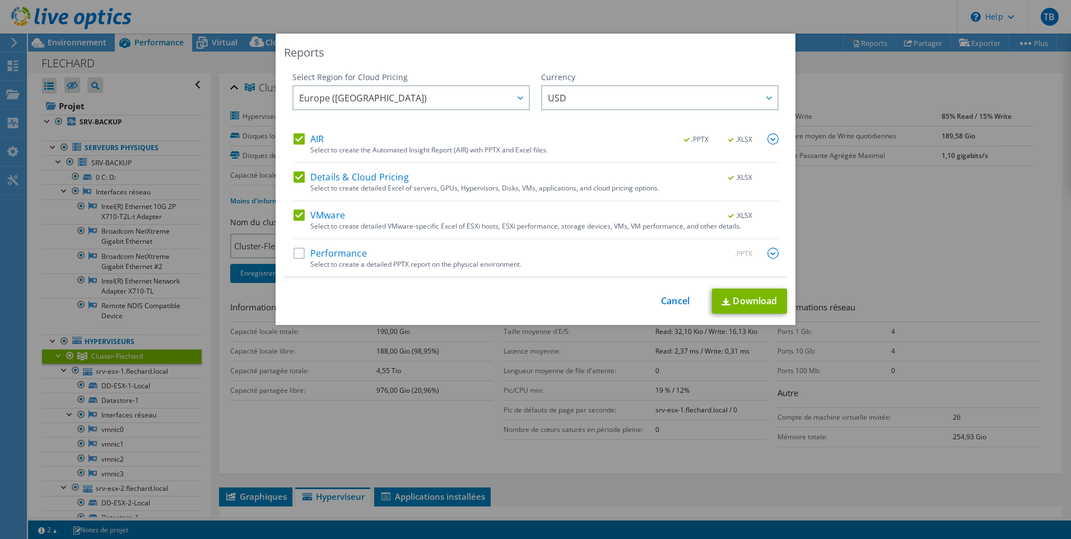
click at [941, 229] on div "Reports Select Region for Cloud Pricing Asia Pacific ([GEOGRAPHIC_DATA]) [GEOGR…" at bounding box center [535, 270] width 1071 height 472
